Goal: Task Accomplishment & Management: Use online tool/utility

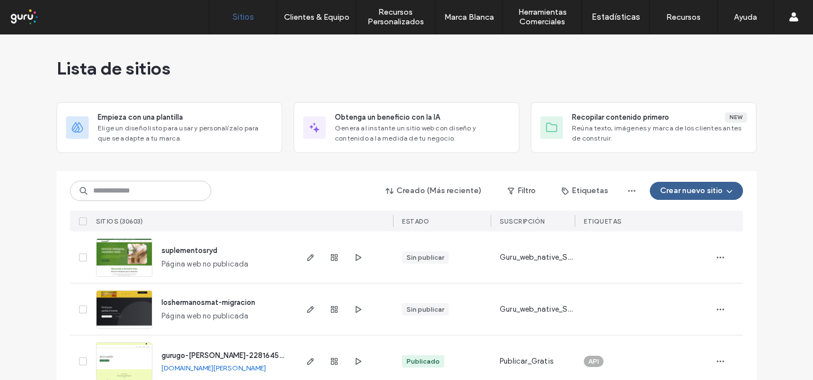
click at [660, 192] on button "Crear nuevo sitio" at bounding box center [696, 191] width 93 height 18
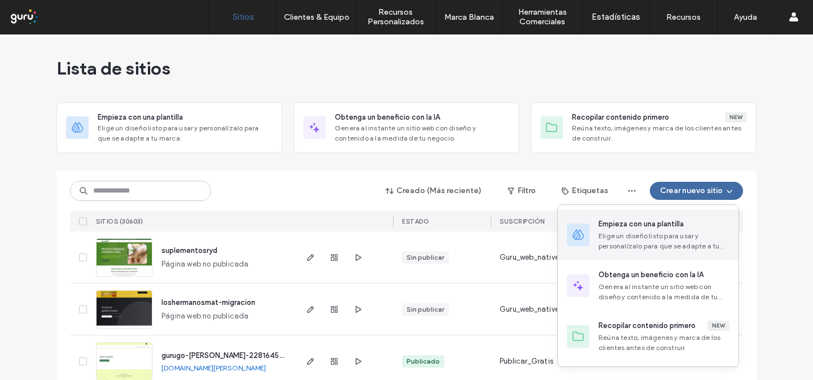
click at [648, 216] on div "Empieza con una plantilla Elige un diseño listo para usar y personalízalo para …" at bounding box center [648, 234] width 181 height 51
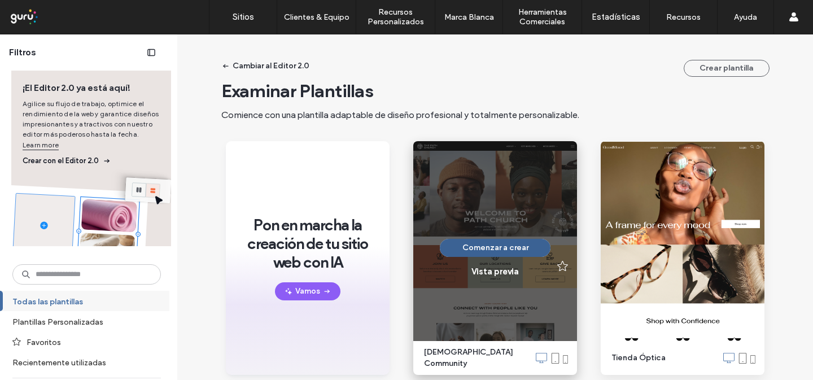
click at [470, 243] on button "Comenzar a crear" at bounding box center [495, 248] width 111 height 18
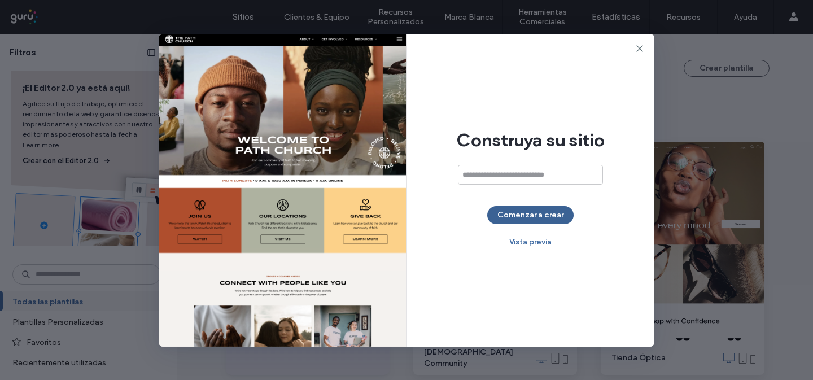
click at [503, 221] on button "Comenzar a crear" at bounding box center [530, 215] width 86 height 18
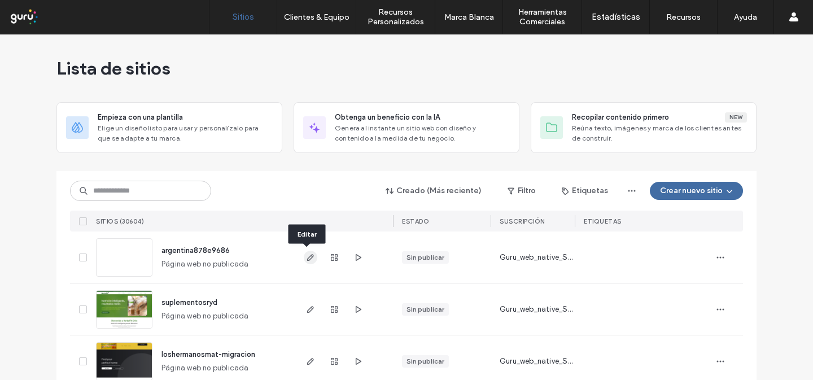
click at [308, 256] on use "button" at bounding box center [310, 257] width 7 height 7
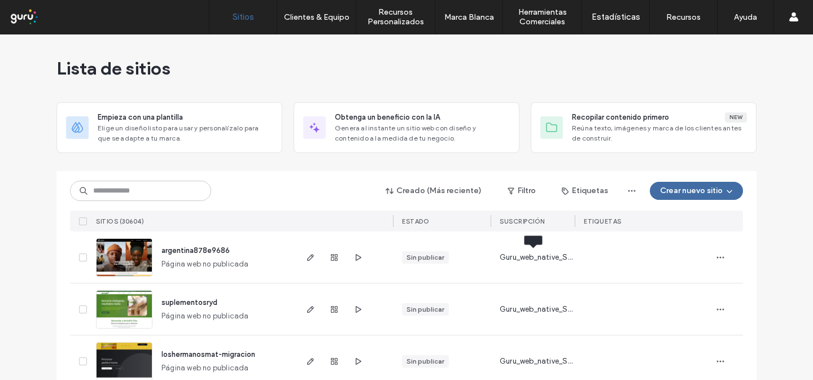
click at [503, 256] on span "Guru_web_native_Standard" at bounding box center [536, 257] width 75 height 11
copy span "Guru_web_native_Standard"
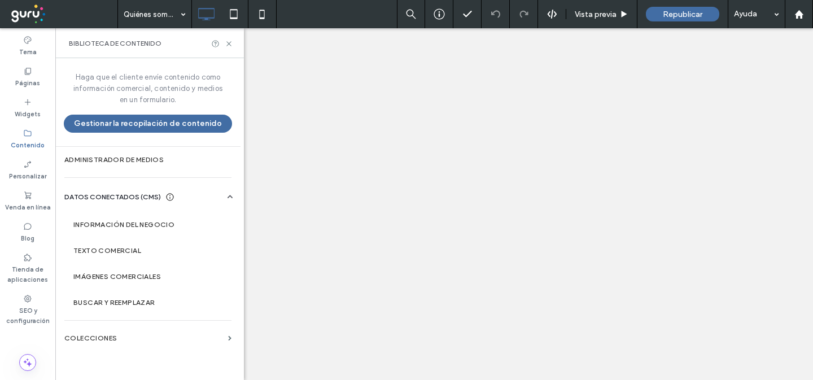
click at [25, 95] on div "Widgets" at bounding box center [27, 108] width 55 height 31
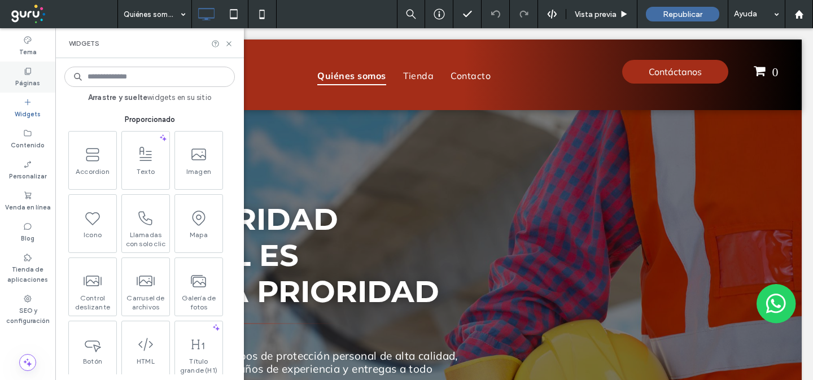
click at [26, 76] on label "Páginas" at bounding box center [27, 82] width 25 height 12
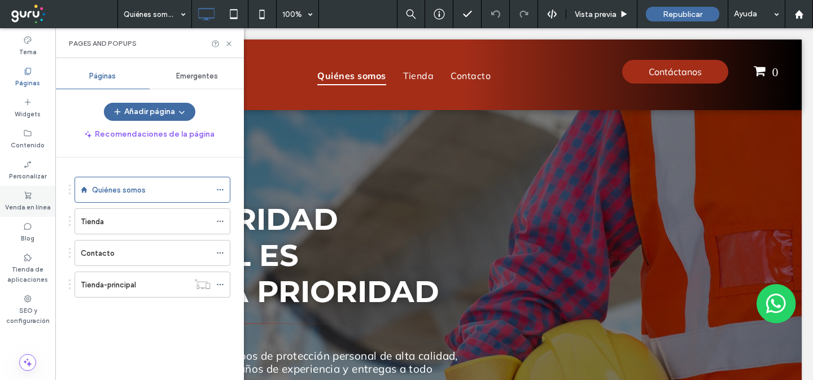
click at [24, 200] on label "Venda en línea" at bounding box center [28, 206] width 46 height 12
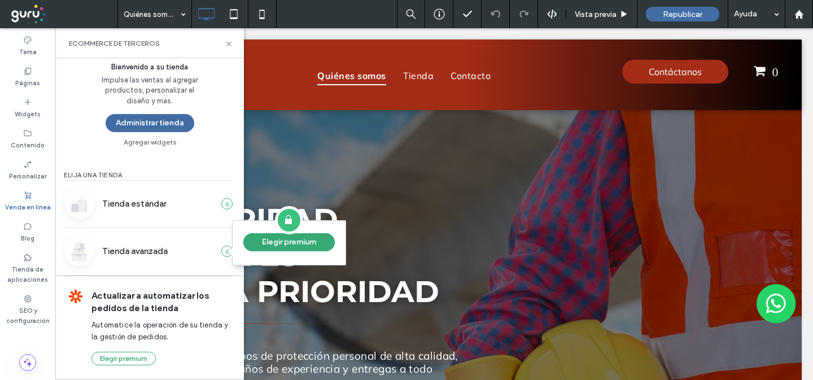
scroll to position [6, 0]
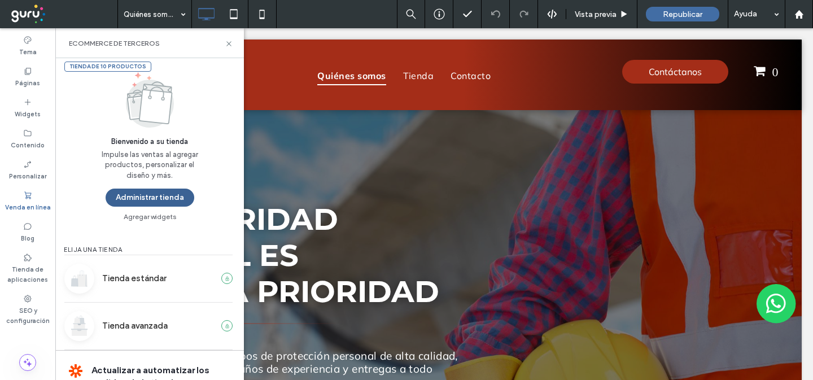
click at [147, 190] on button "Administrar tienda" at bounding box center [150, 197] width 89 height 18
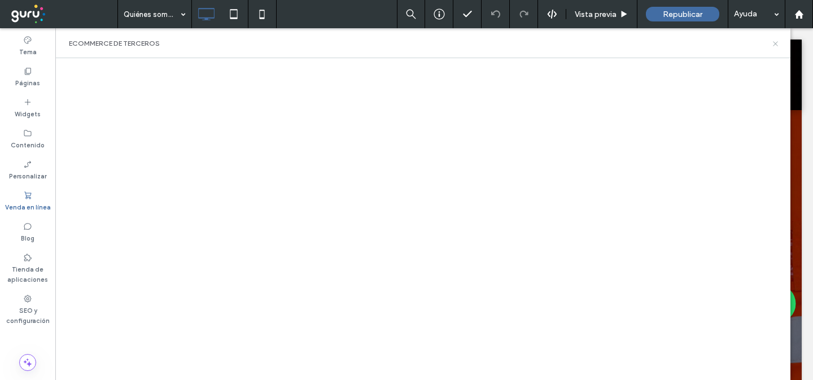
click at [771, 46] on icon at bounding box center [775, 44] width 8 height 8
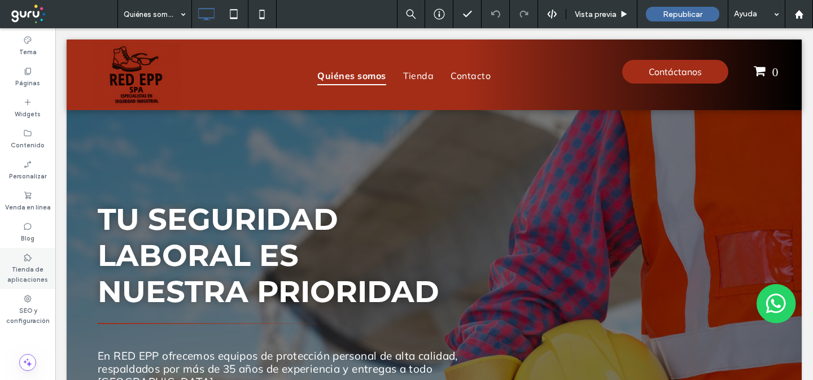
click at [27, 262] on label "Tienda de aplicaciones" at bounding box center [27, 273] width 55 height 23
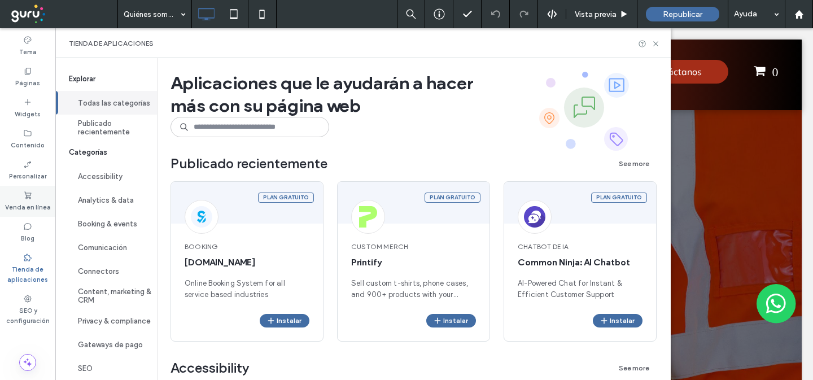
click at [25, 209] on label "Venda en línea" at bounding box center [28, 206] width 46 height 12
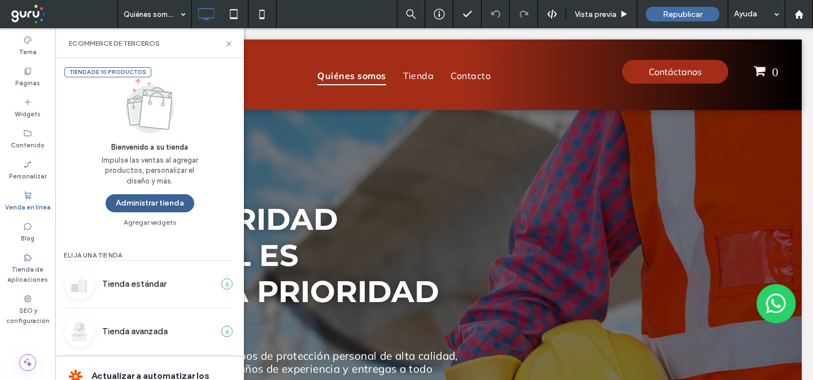
click at [159, 200] on button "Administrar tienda" at bounding box center [150, 203] width 89 height 18
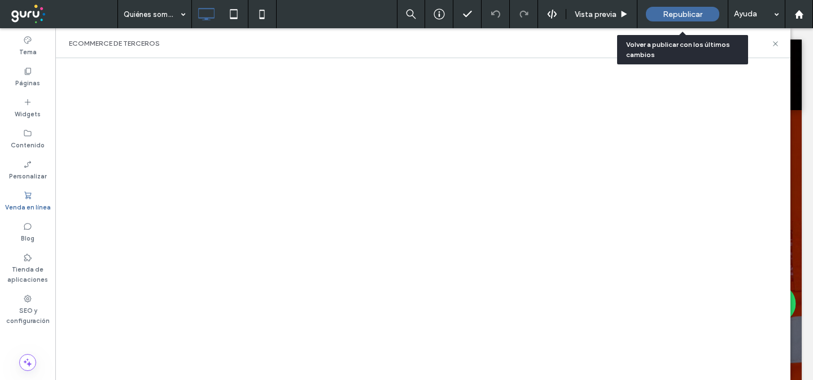
click at [692, 16] on span "Republicar" at bounding box center [683, 15] width 40 height 10
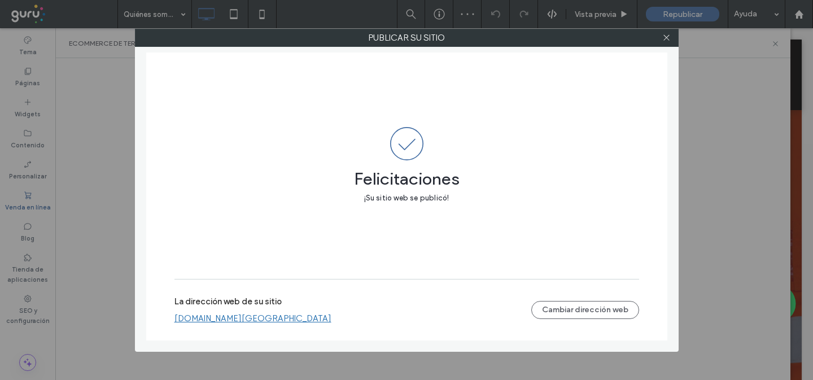
click at [254, 320] on link "[DOMAIN_NAME][GEOGRAPHIC_DATA]" at bounding box center [252, 318] width 157 height 10
click at [666, 37] on icon at bounding box center [666, 37] width 8 height 8
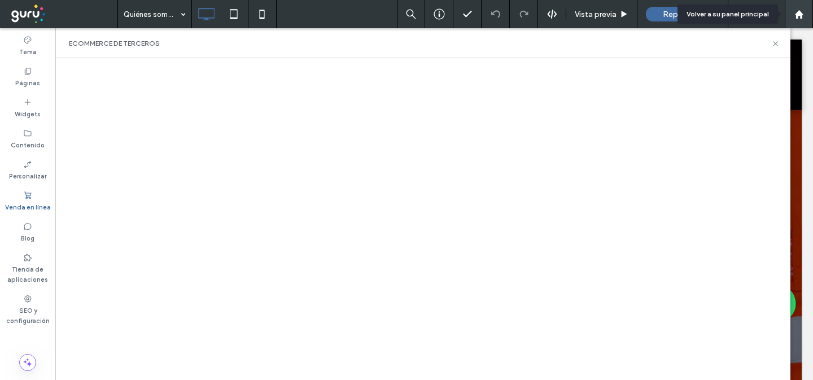
click at [793, 17] on div at bounding box center [798, 15] width 27 height 10
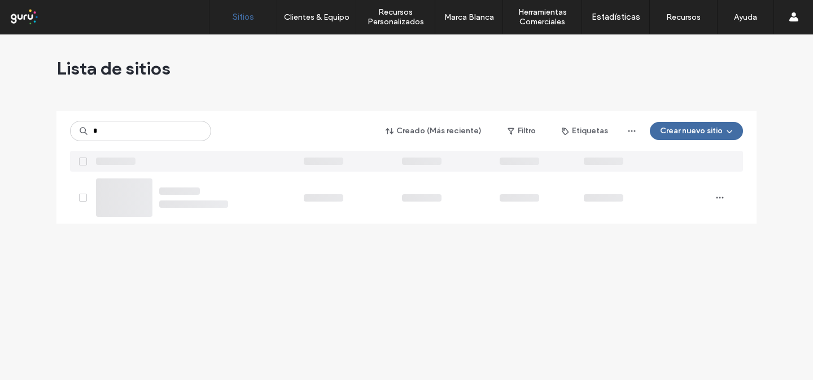
type input "*"
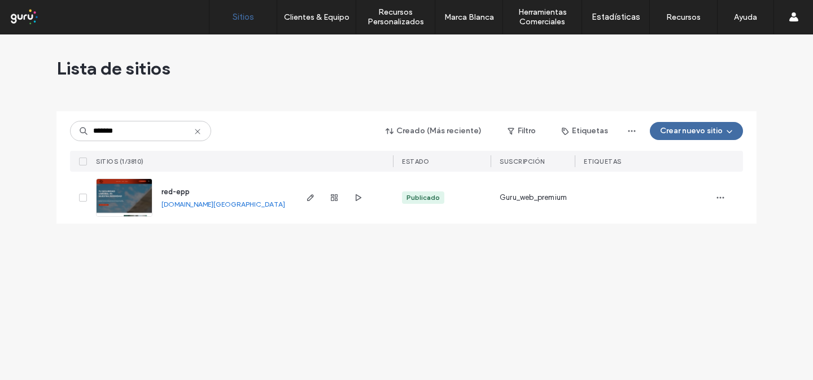
type input "*******"
click at [510, 198] on span "Guru_web_premium" at bounding box center [532, 197] width 67 height 11
copy span "Guru_web_premium"
